Goal: Complete application form: Complete application form

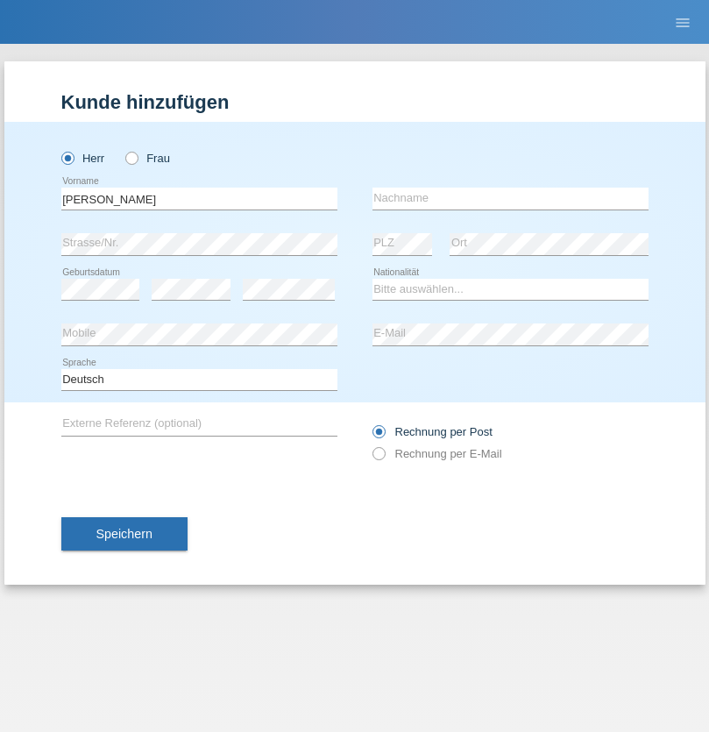
type input "David"
click at [510, 198] on input "text" at bounding box center [510, 199] width 276 height 22
type input "Senn"
select select "CH"
select select "en"
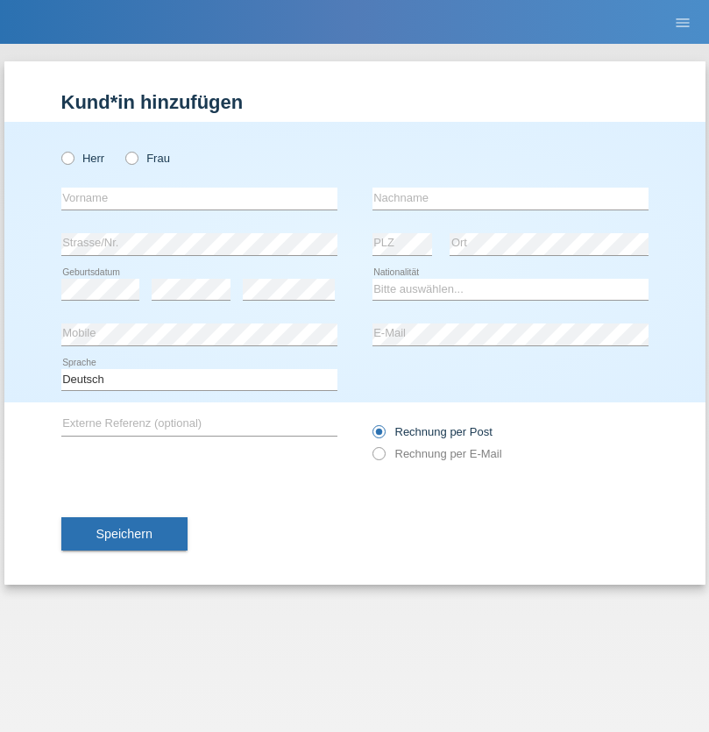
radio input "true"
click at [199, 198] on input "text" at bounding box center [199, 199] width 276 height 22
type input "Nadin"
click at [510, 198] on input "text" at bounding box center [510, 199] width 276 height 22
type input "Ido"
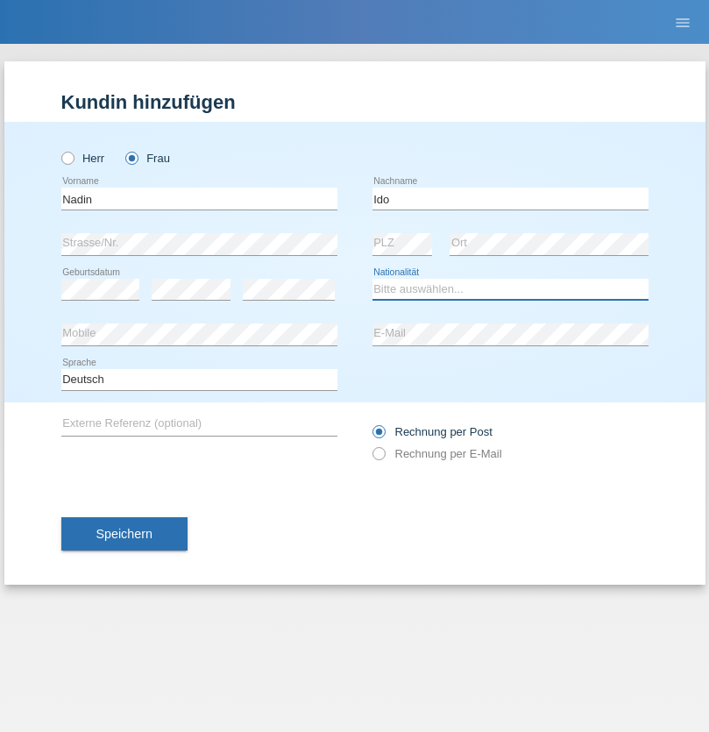
select select "CH"
radio input "true"
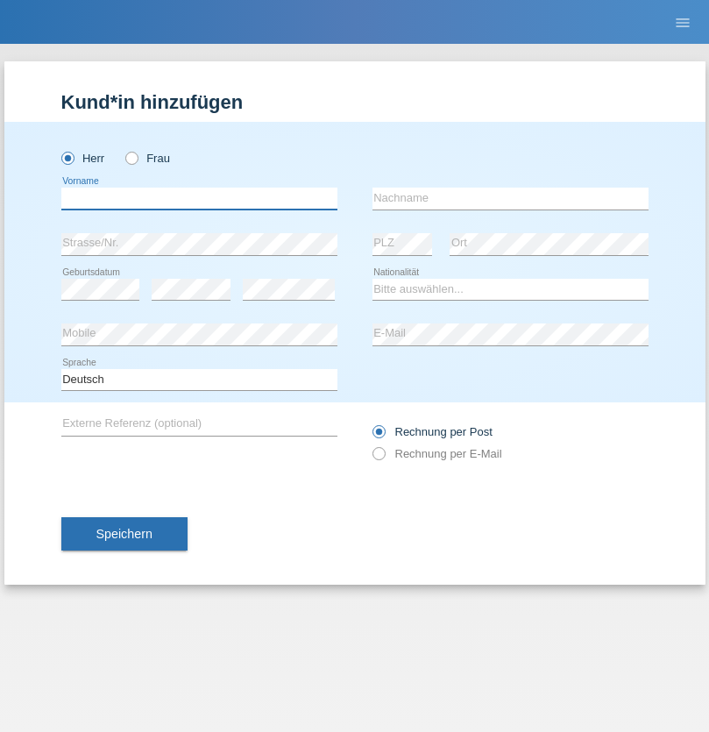
click at [199, 198] on input "text" at bounding box center [199, 199] width 276 height 22
type input "Silvio"
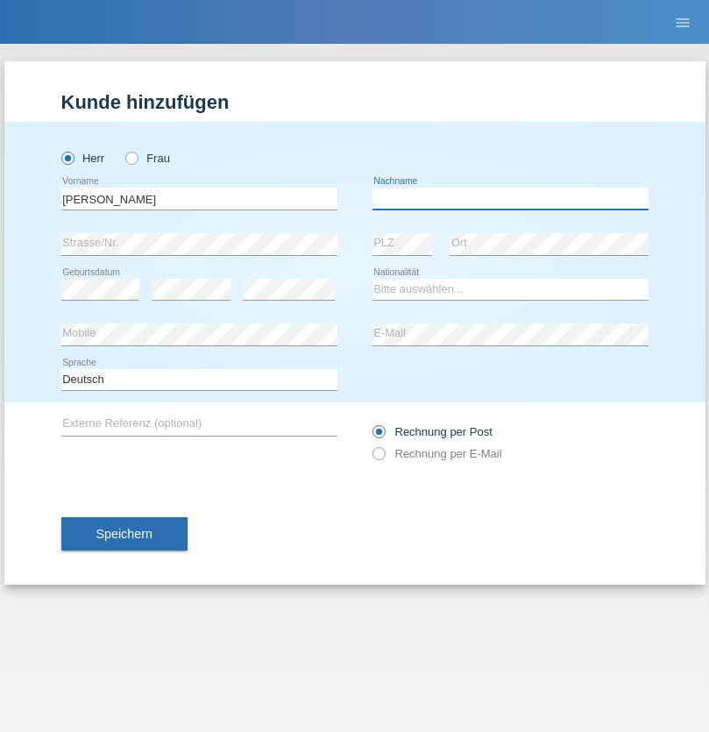
click at [510, 198] on input "text" at bounding box center [510, 199] width 276 height 22
type input "Peer"
select select "CH"
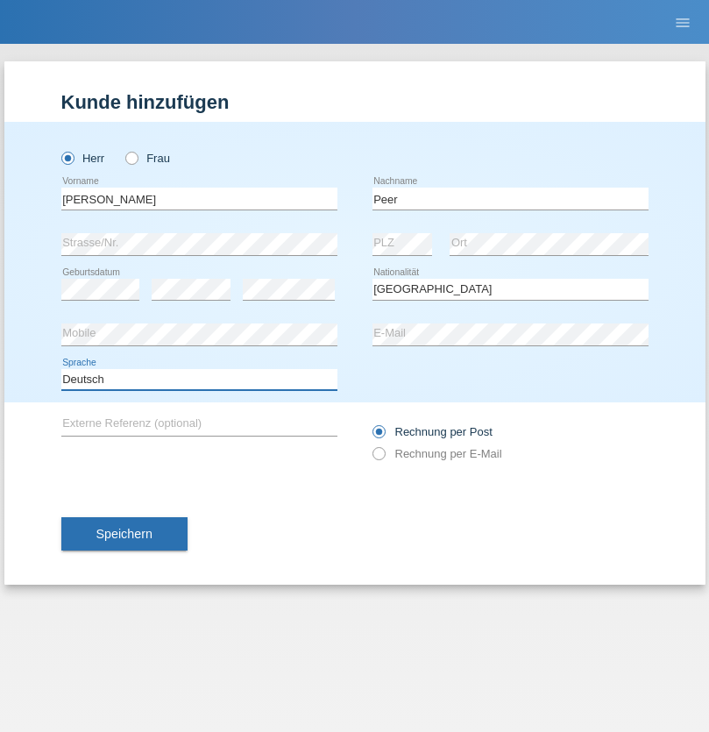
select select "en"
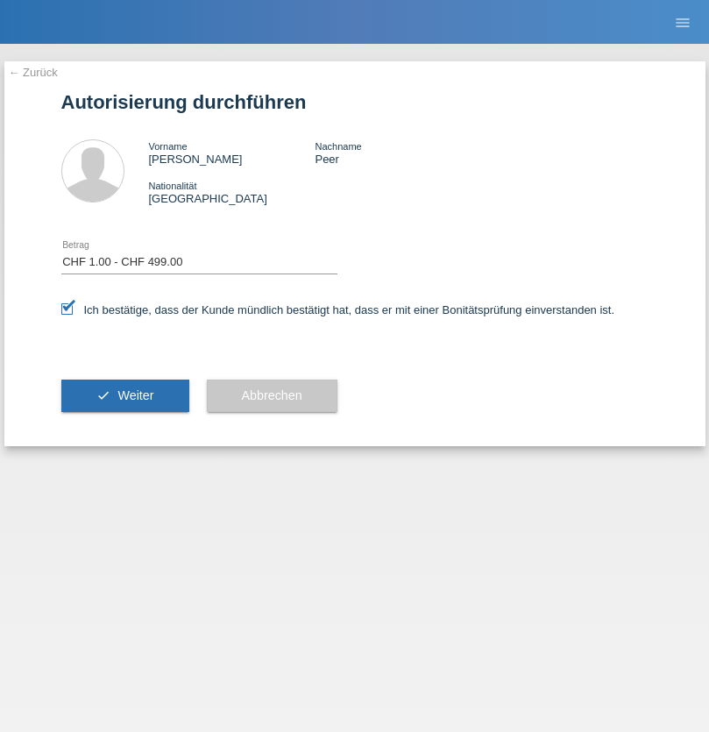
select select "1"
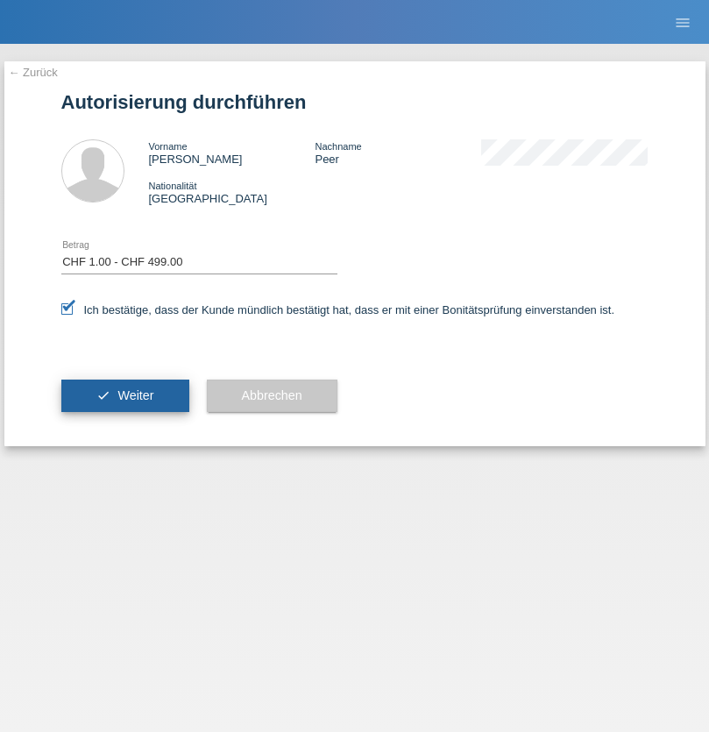
click at [124, 395] on span "Weiter" at bounding box center [135, 395] width 36 height 14
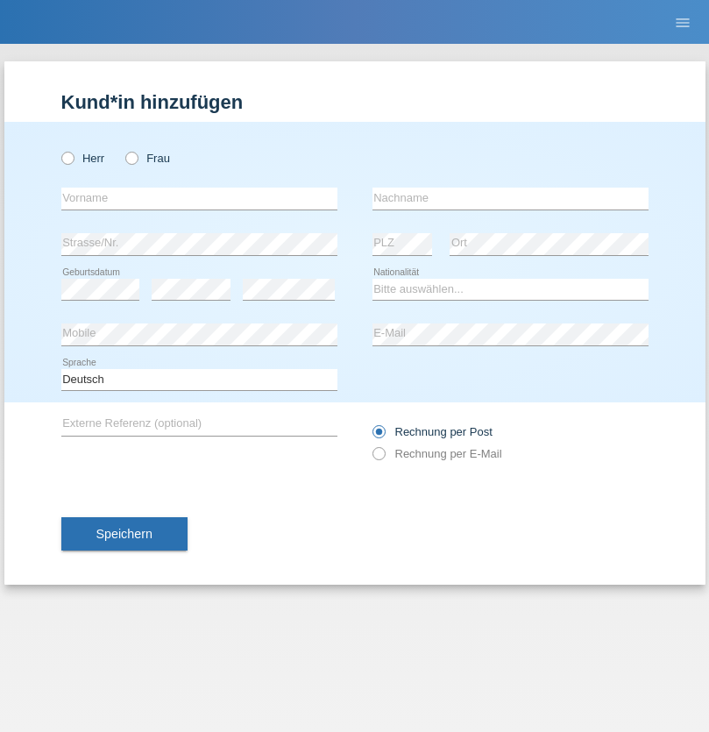
radio input "true"
click at [199, 198] on input "text" at bounding box center [199, 199] width 276 height 22
type input "Camille"
click at [510, 198] on input "text" at bounding box center [510, 199] width 276 height 22
type input "Jacquet"
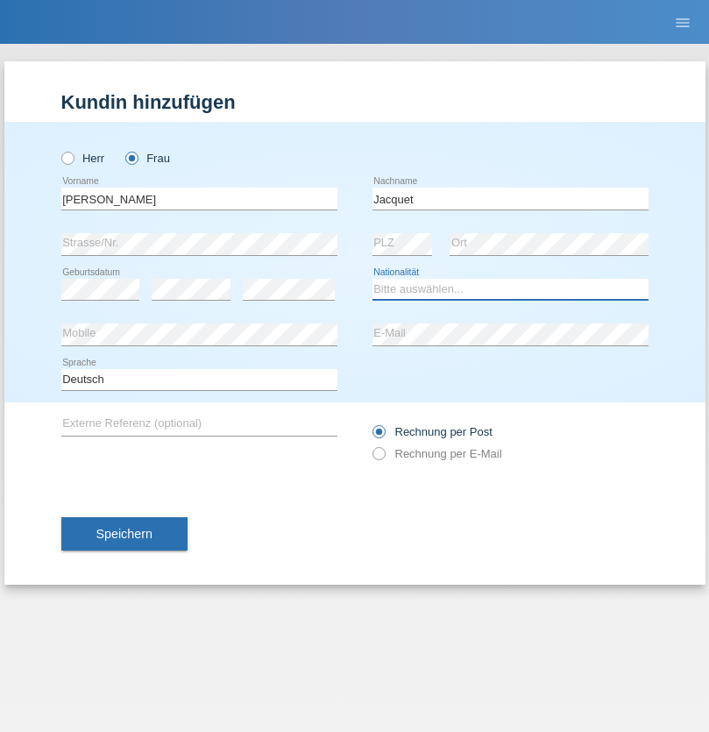
select select "CH"
radio input "true"
select select "DE"
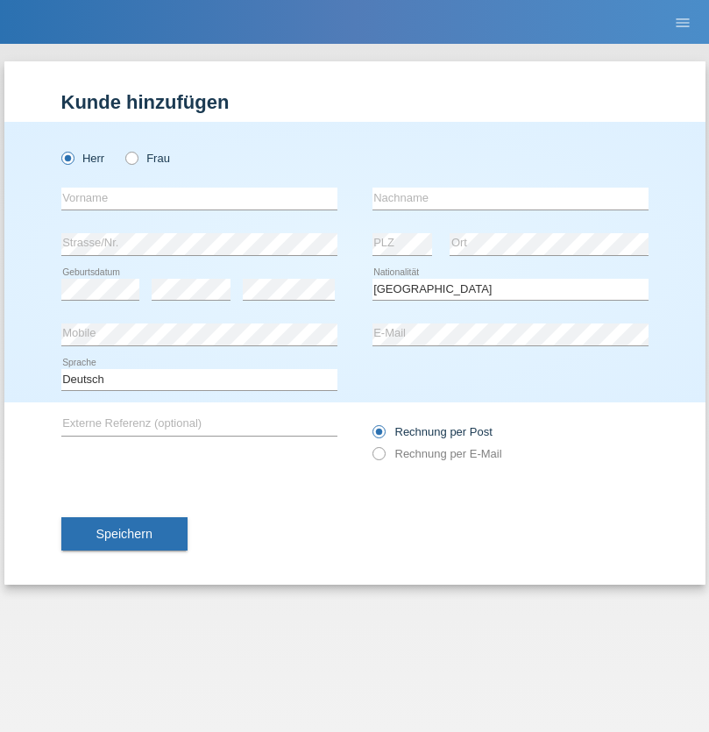
select select "C"
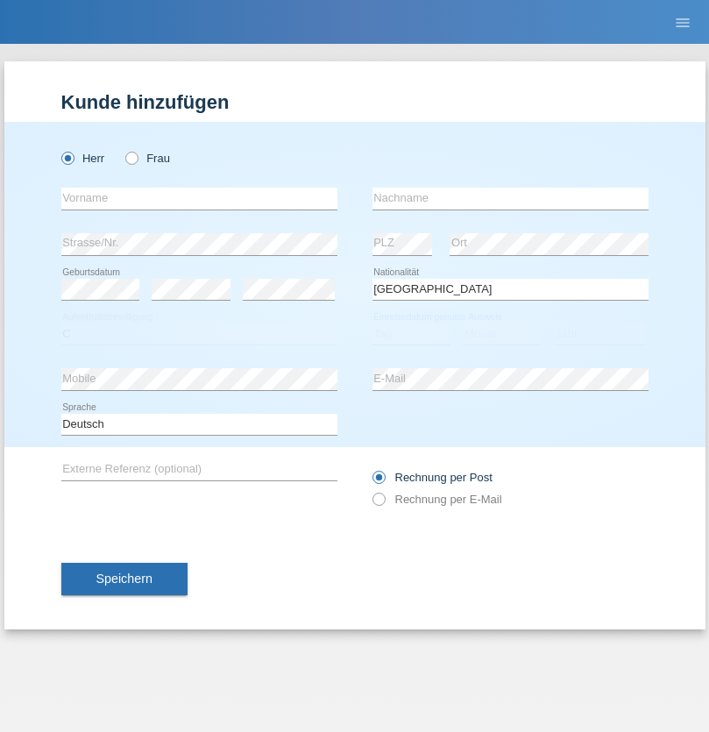
select select "07"
select select "11"
select select "1972"
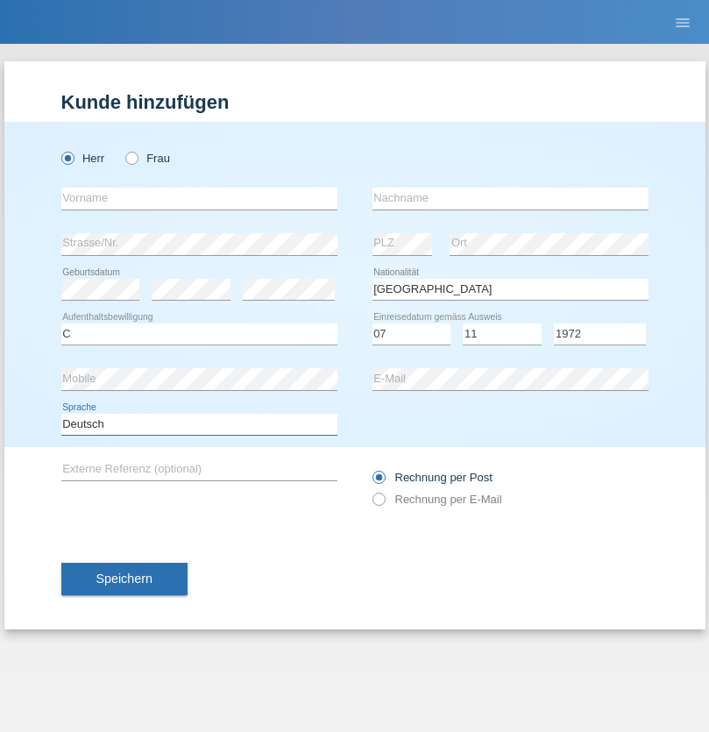
select select "en"
